Goal: Task Accomplishment & Management: Use online tool/utility

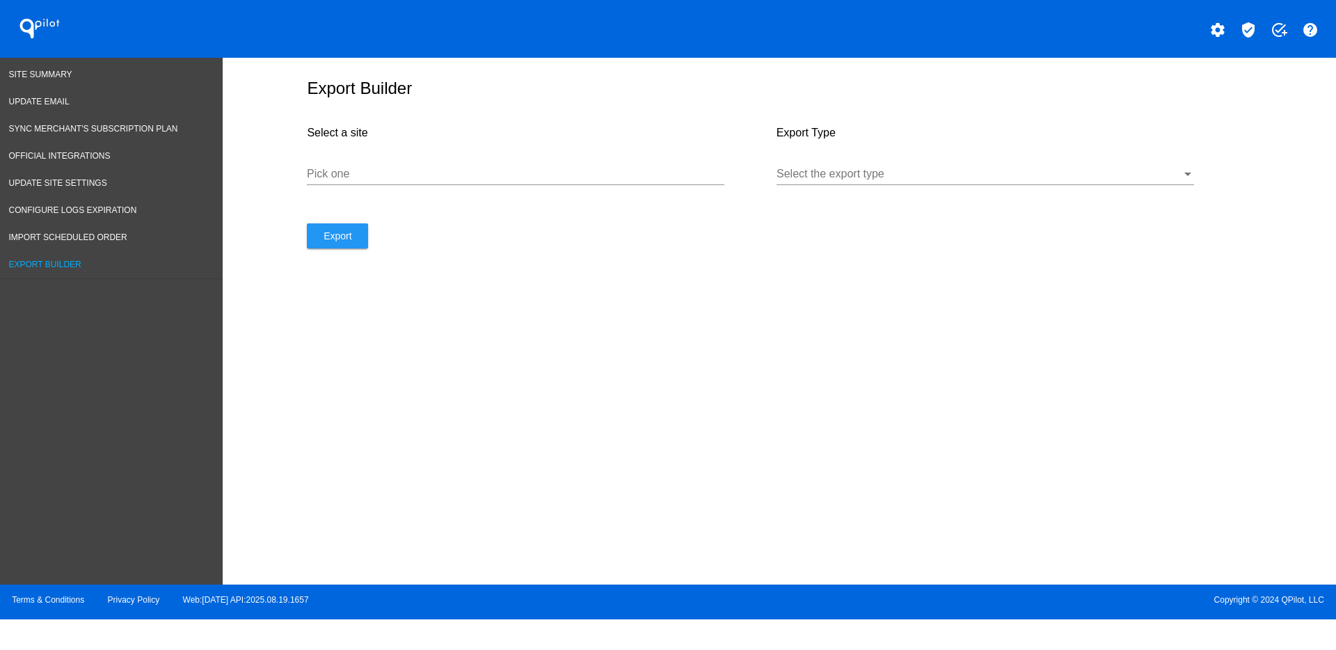
click at [497, 184] on div at bounding box center [515, 184] width 417 height 1
click at [495, 177] on input "Pick one" at bounding box center [515, 174] width 417 height 13
click at [493, 177] on input "Pick one" at bounding box center [515, 174] width 417 height 13
paste input "[URL][DOMAIN_NAME]"
type input "[URL][DOMAIN_NAME]"
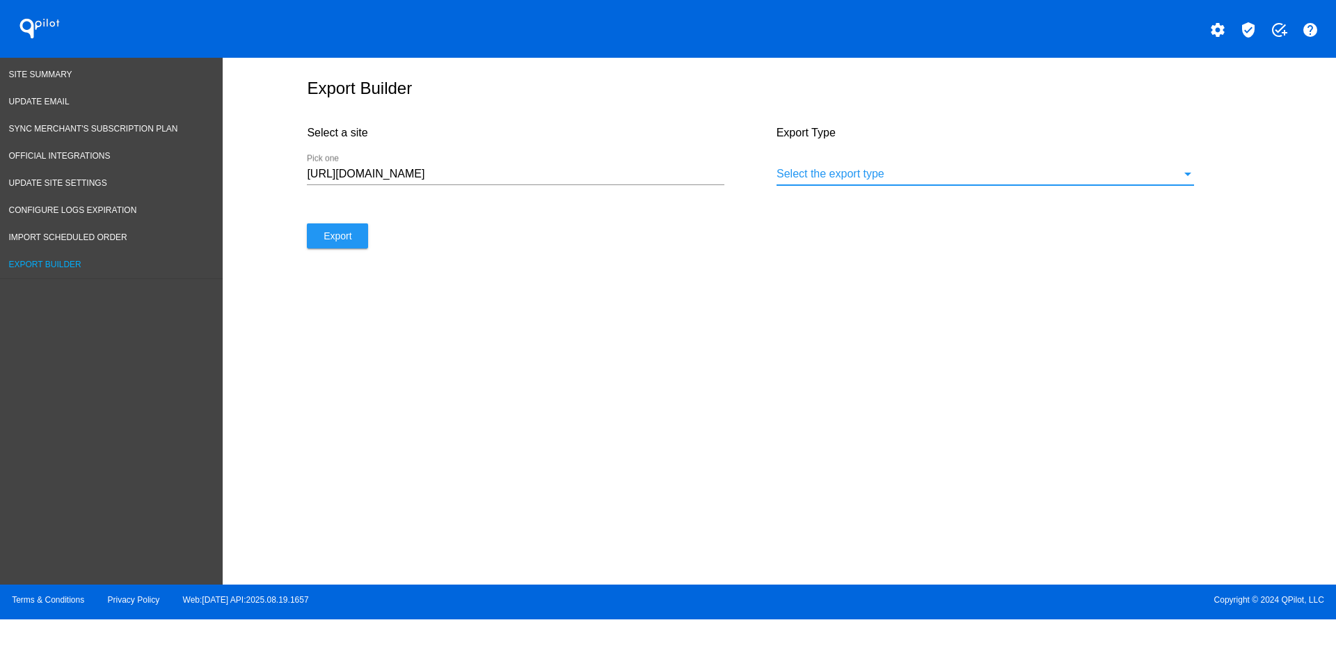
click at [940, 170] on div at bounding box center [978, 174] width 405 height 13
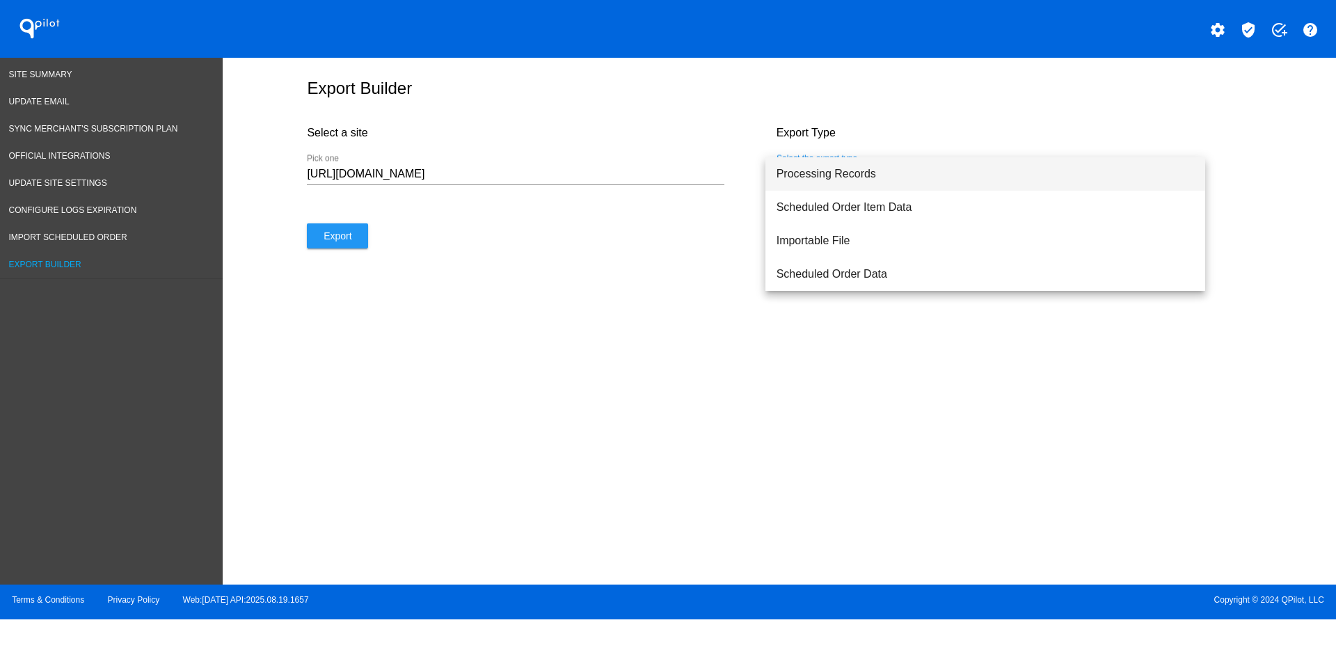
click at [915, 173] on span "Processing Records" at bounding box center [984, 173] width 417 height 33
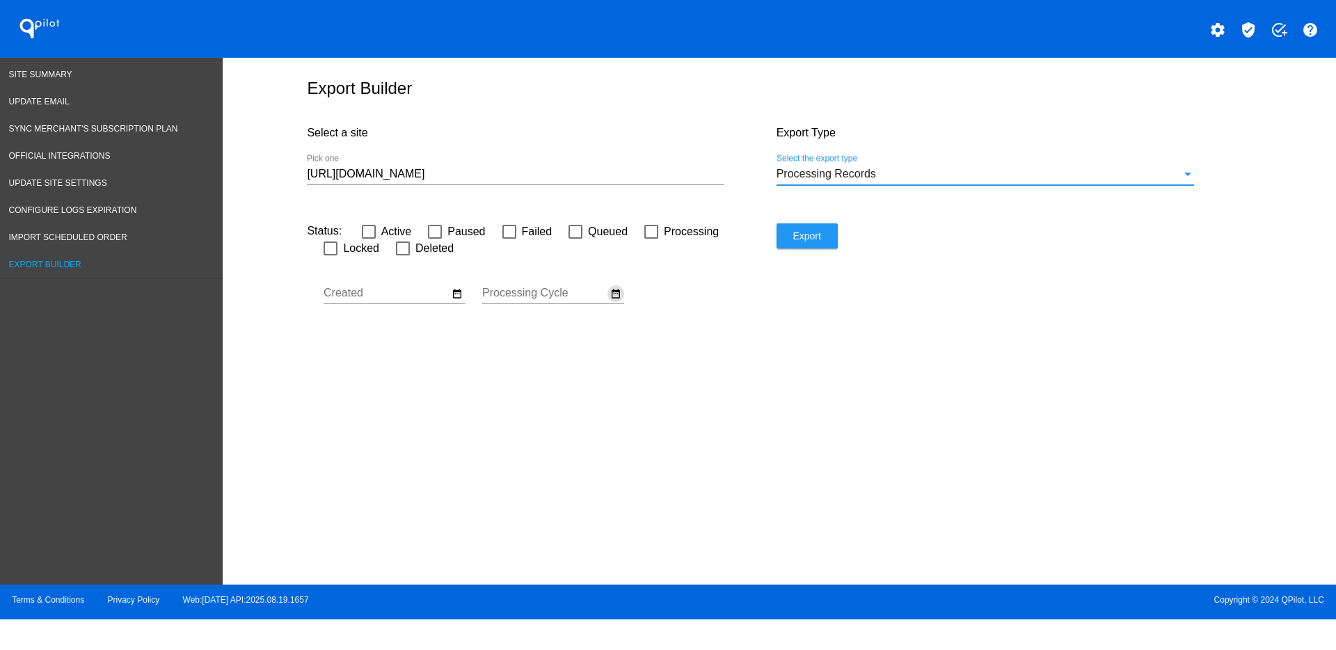
click at [620, 292] on mat-icon "date_range" at bounding box center [615, 293] width 11 height 13
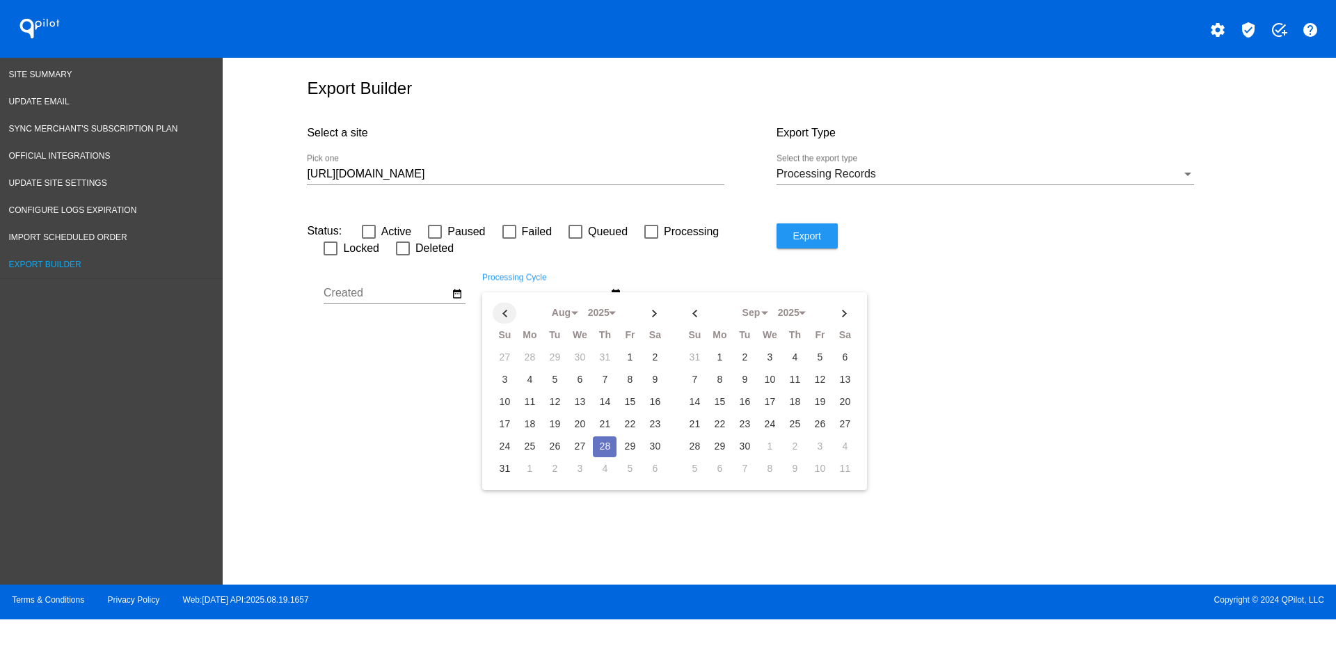
click at [499, 314] on th at bounding box center [505, 313] width 24 height 21
click at [547, 352] on td "1" at bounding box center [555, 357] width 24 height 21
click at [659, 318] on th at bounding box center [655, 313] width 24 height 21
select select "7"
click at [632, 448] on td "29" at bounding box center [630, 446] width 24 height 21
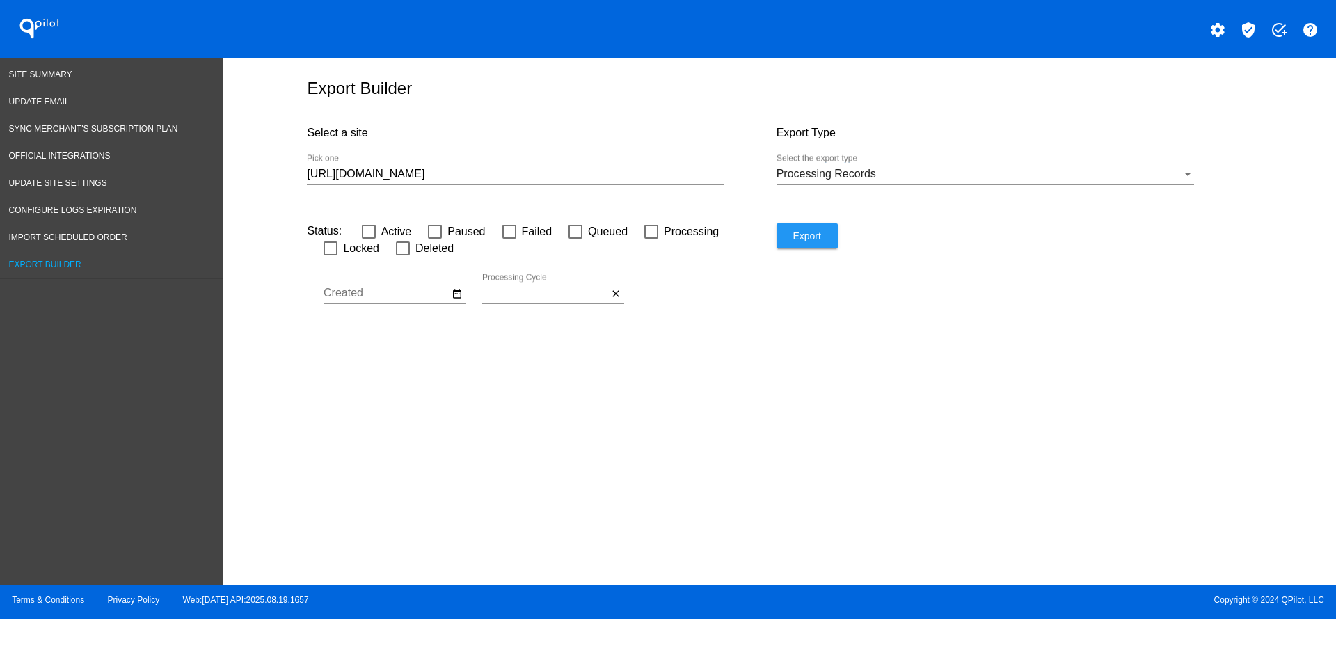
type input "[DATE] - [DATE]"
click at [535, 180] on div "[URL][DOMAIN_NAME] Pick one" at bounding box center [515, 169] width 417 height 31
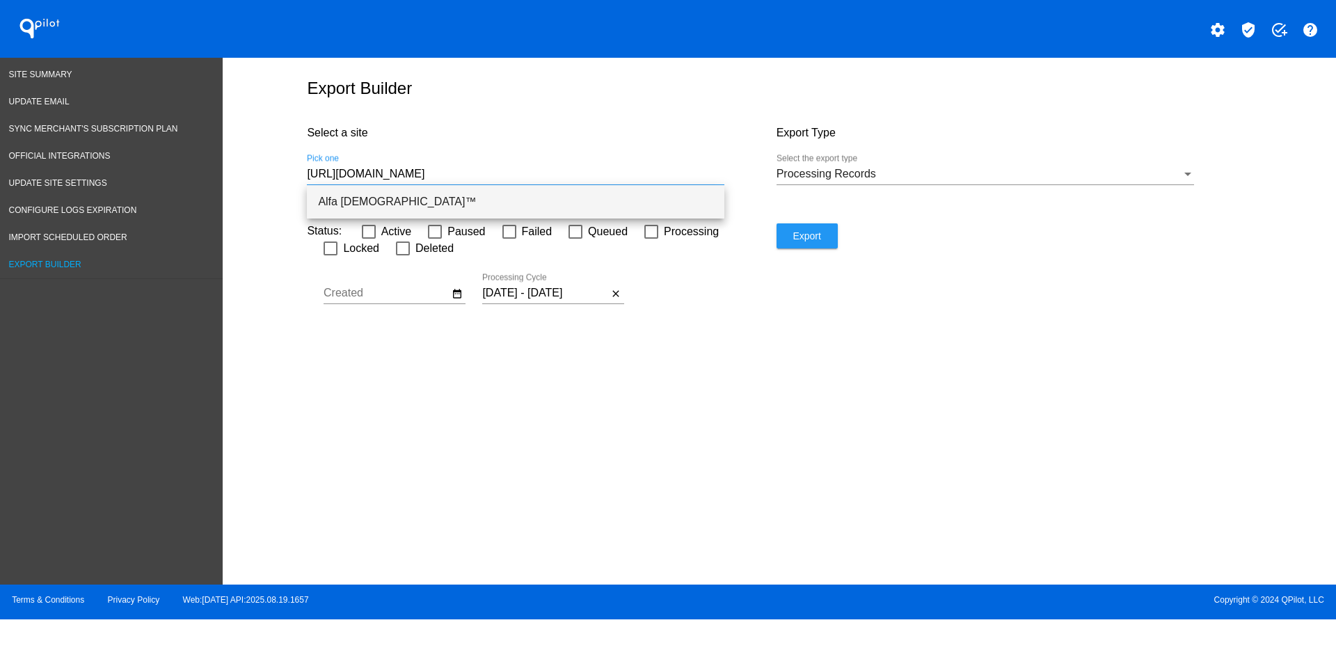
click at [584, 214] on span "Alfa [DEMOGRAPHIC_DATA]™" at bounding box center [515, 201] width 395 height 33
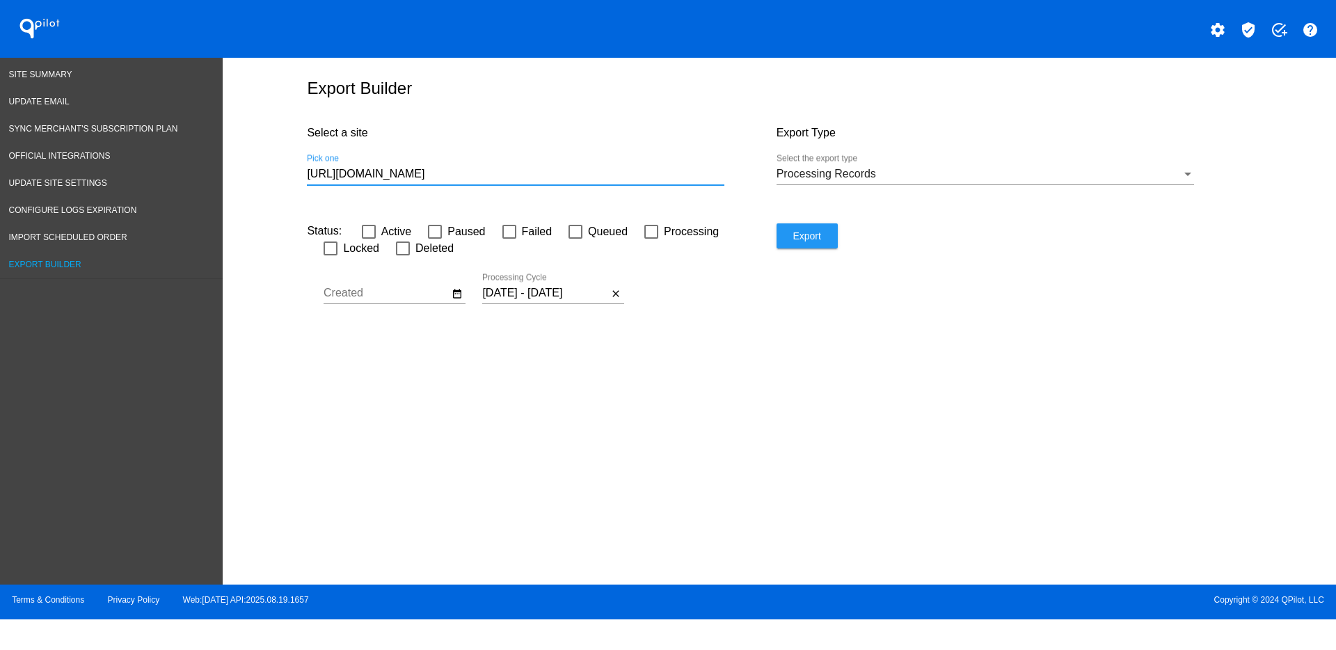
type input "Alfa [DEMOGRAPHIC_DATA]™"
click at [795, 241] on span "Export" at bounding box center [806, 235] width 28 height 11
click at [37, 81] on link "Site Summary" at bounding box center [111, 74] width 223 height 27
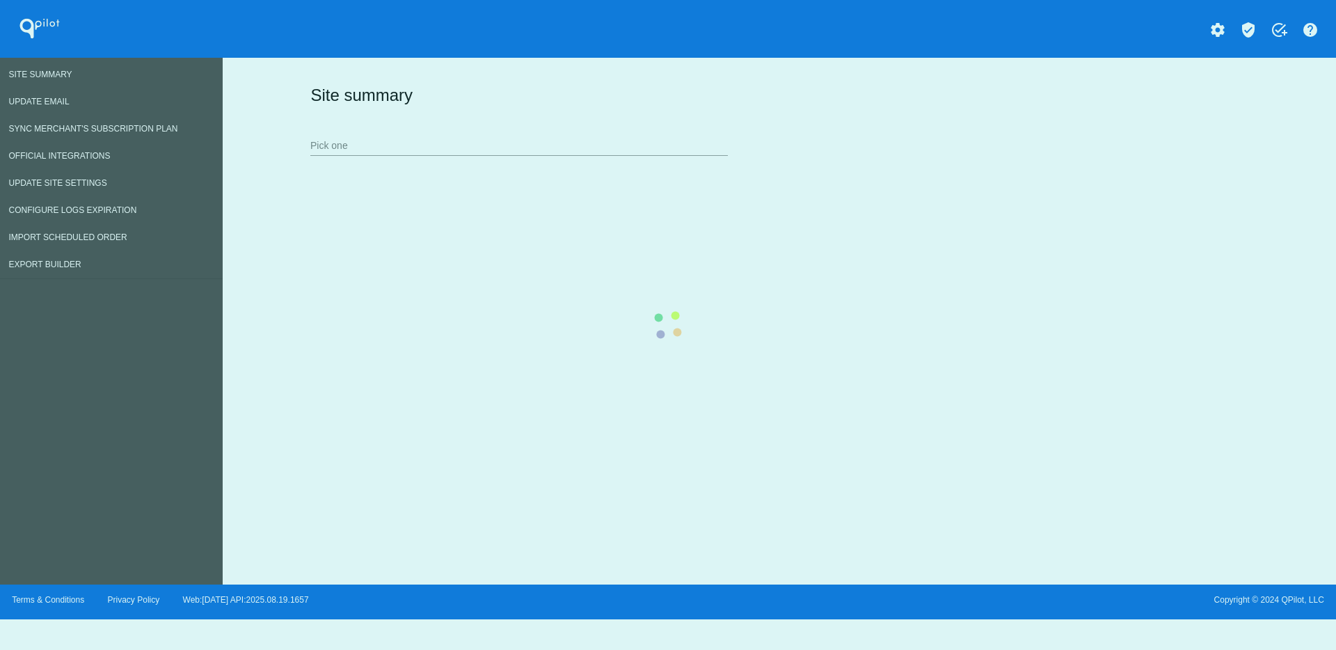
click at [360, 154] on div "Site summary Pick one" at bounding box center [776, 120] width 939 height 96
click at [369, 146] on div "Site summary Pick one" at bounding box center [776, 120] width 939 height 96
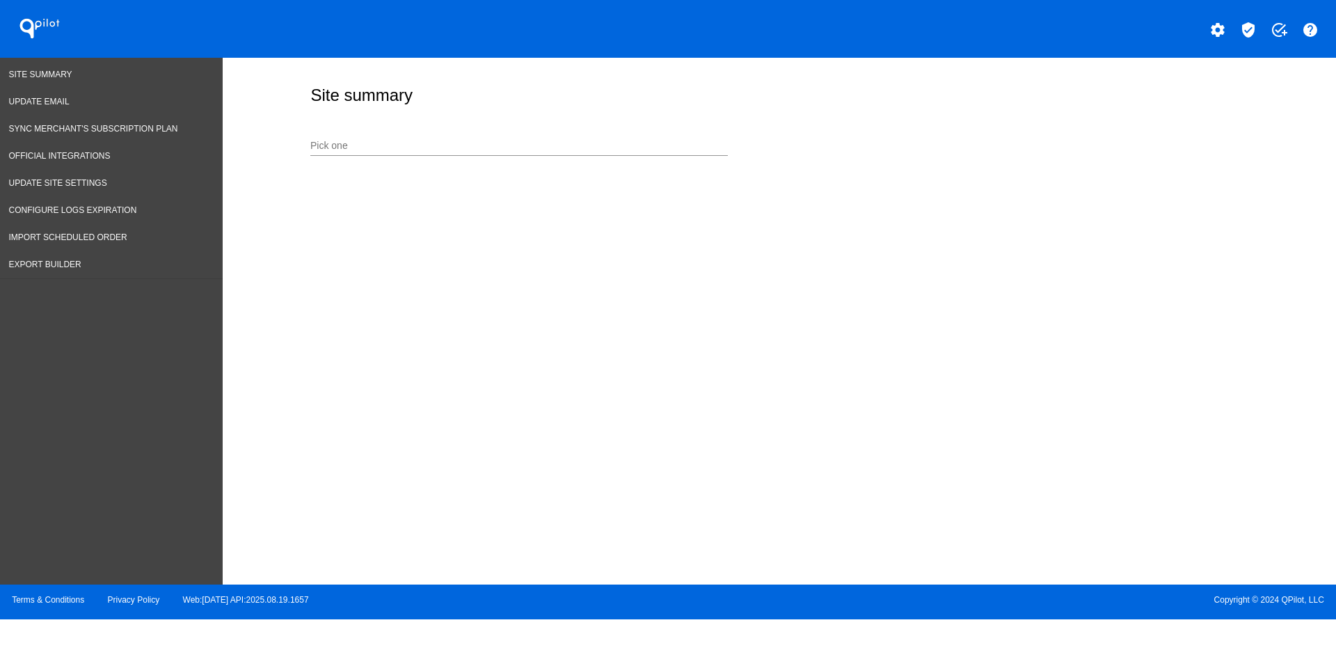
click at [456, 142] on input "Pick one" at bounding box center [518, 146] width 417 height 11
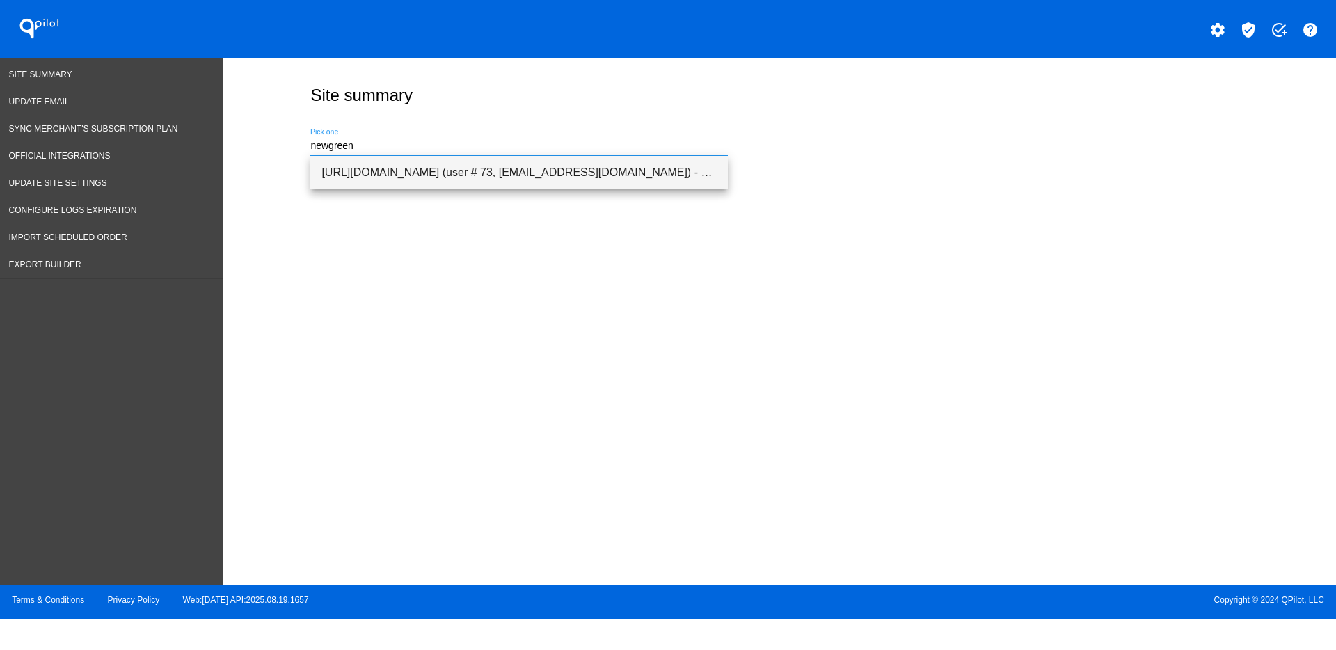
click at [472, 173] on span "[URL][DOMAIN_NAME] (user # 73, [EMAIL_ADDRESS][DOMAIN_NAME]) - Production" at bounding box center [518, 172] width 395 height 33
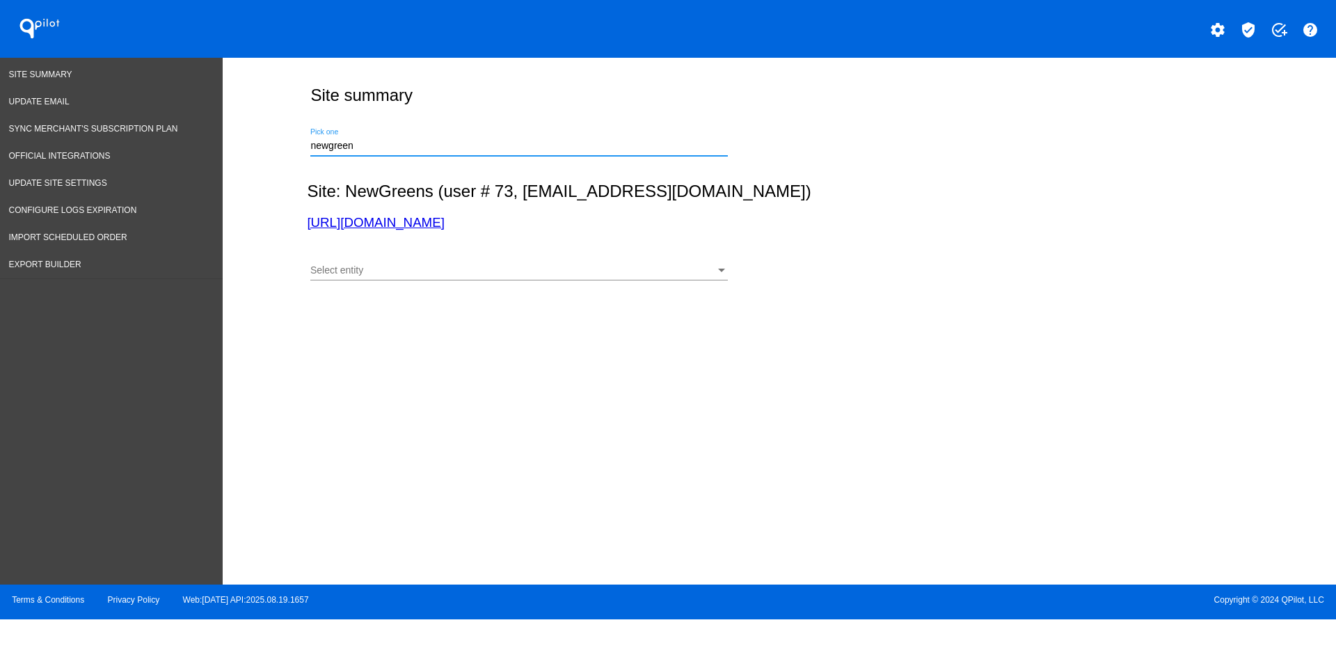
type input "[URL][DOMAIN_NAME] (user # 73, [EMAIL_ADDRESS][DOMAIN_NAME]) - Production"
click at [485, 280] on div at bounding box center [518, 280] width 417 height 1
click at [477, 266] on div "Select entity" at bounding box center [512, 270] width 405 height 11
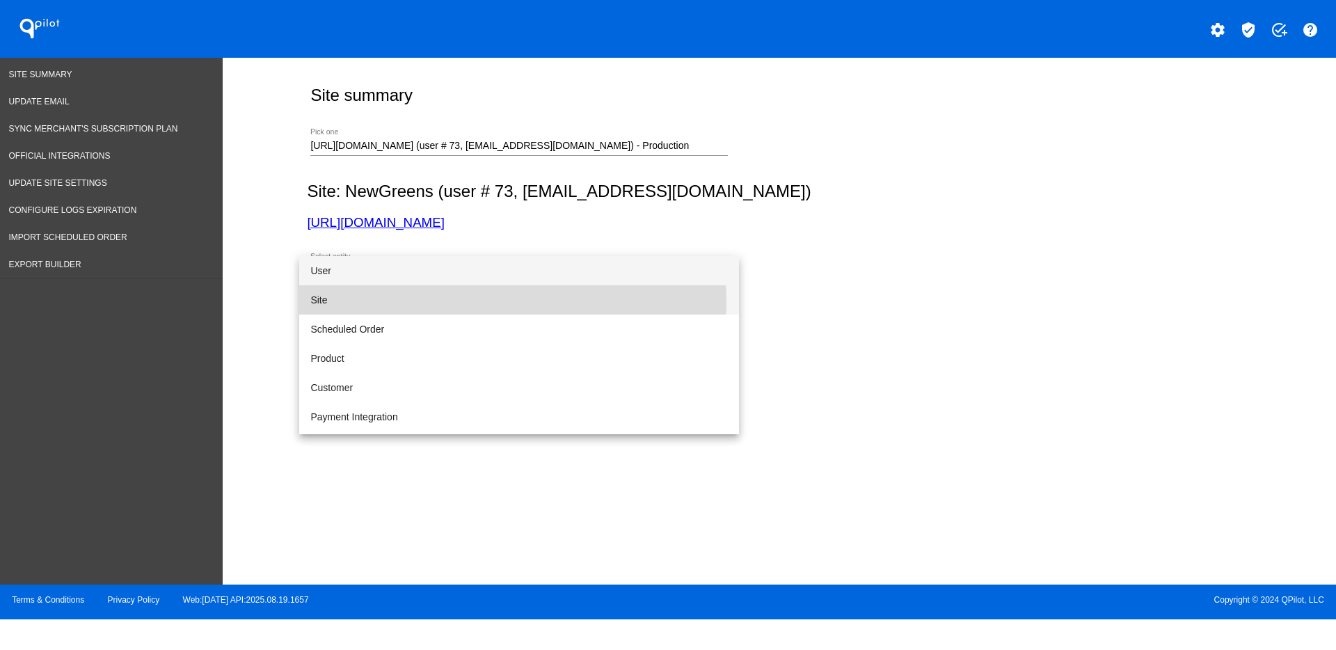
click at [454, 301] on span "Site" at bounding box center [518, 299] width 417 height 29
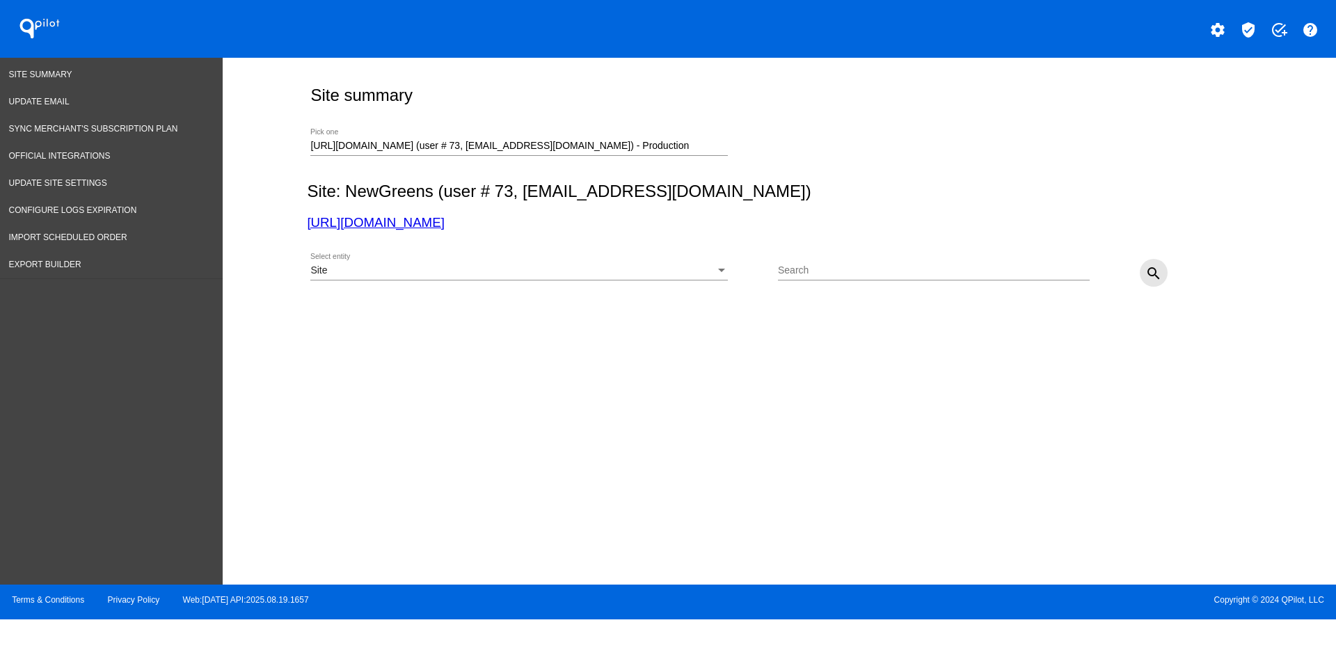
click at [1150, 271] on mat-icon "search" at bounding box center [1153, 273] width 17 height 17
